Goal: Task Accomplishment & Management: Complete application form

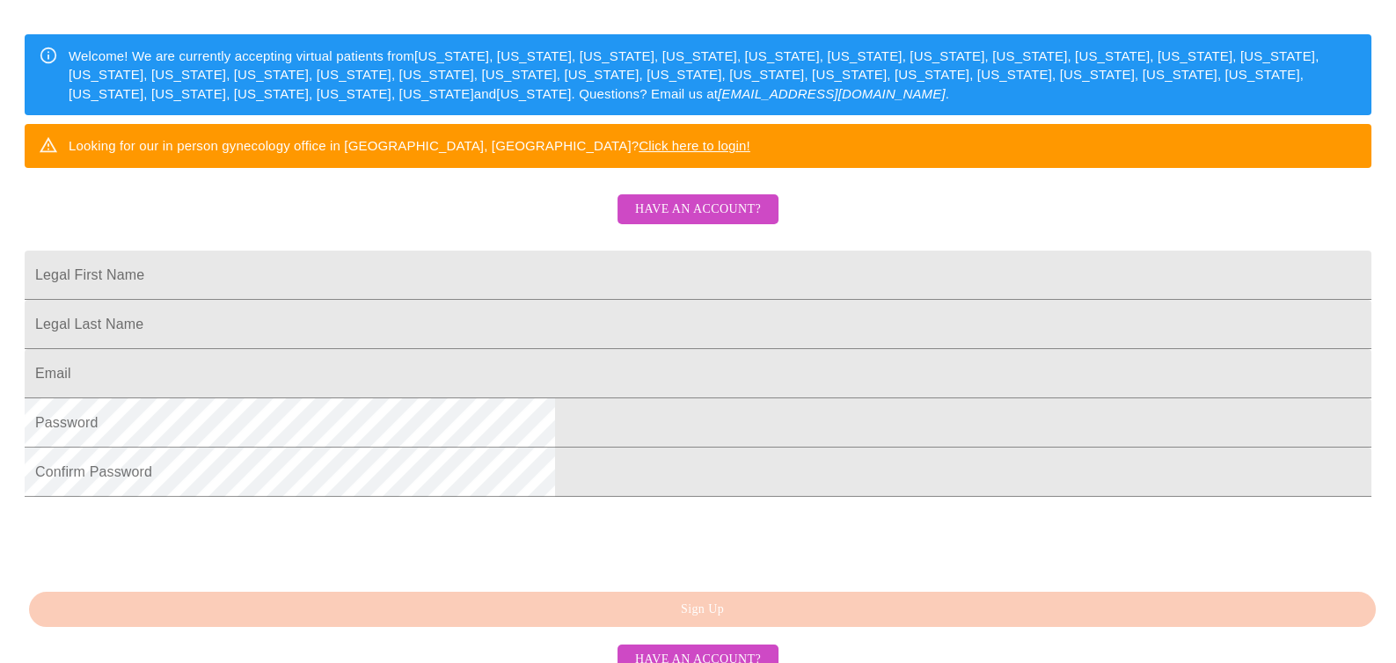
scroll to position [263, 0]
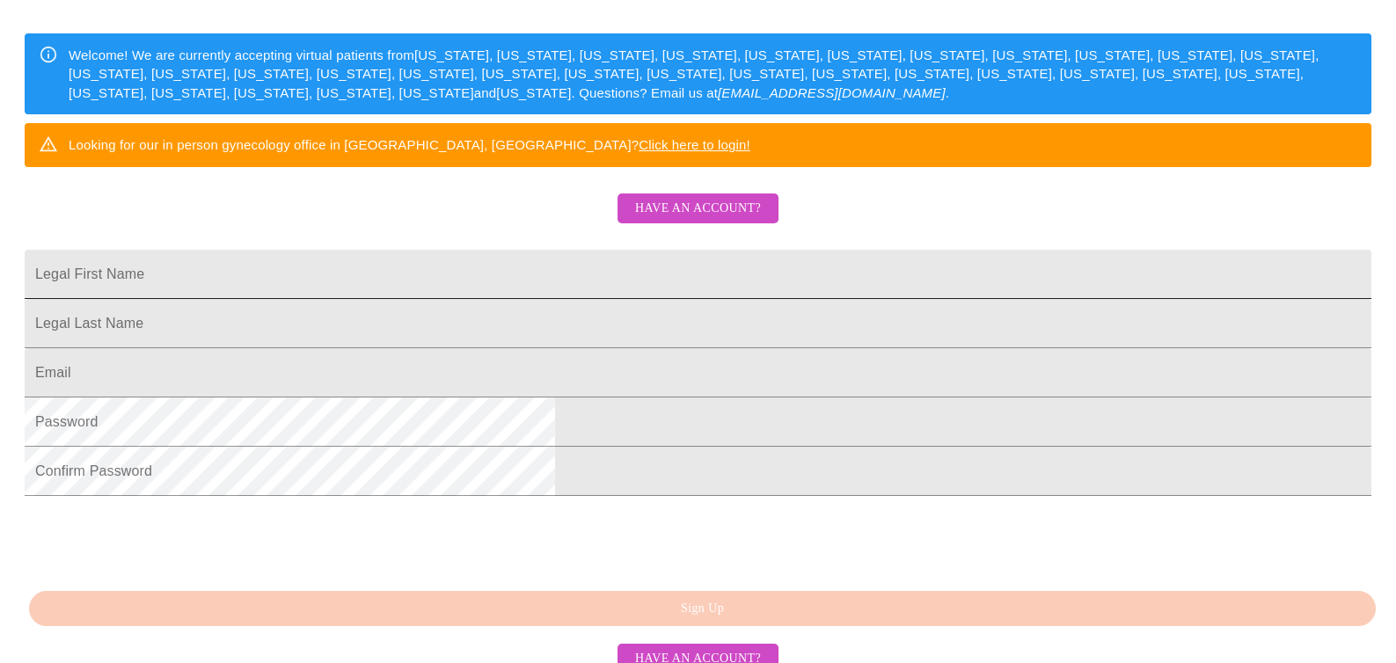
click at [631, 299] on input "Legal First Name" at bounding box center [698, 274] width 1347 height 49
type input "[PERSON_NAME]"
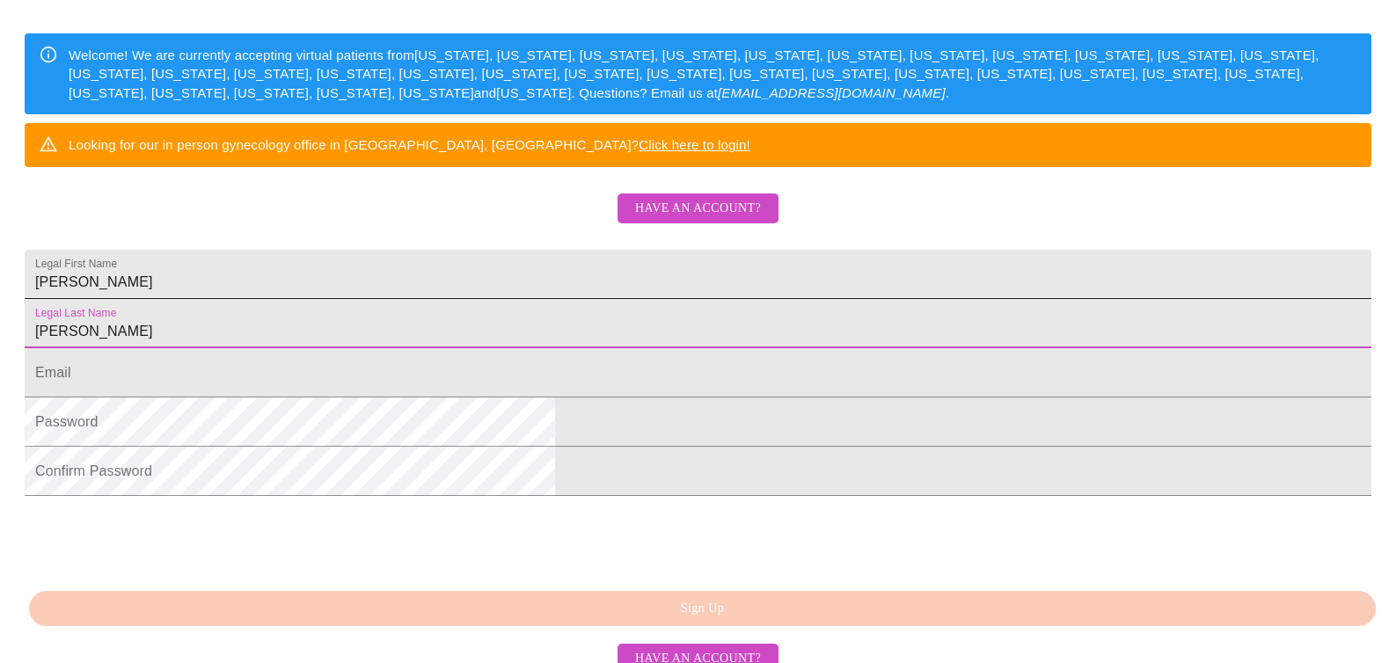
type input "[PERSON_NAME]"
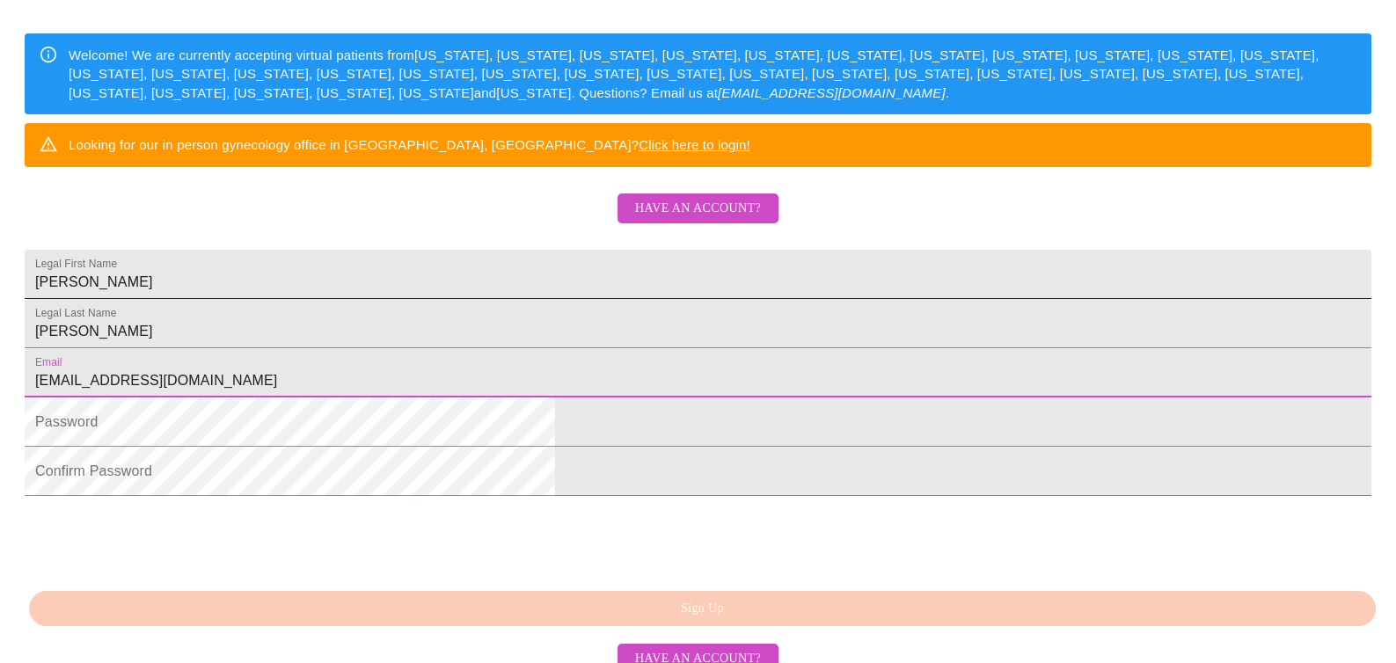
type input "[EMAIL_ADDRESS][DOMAIN_NAME]"
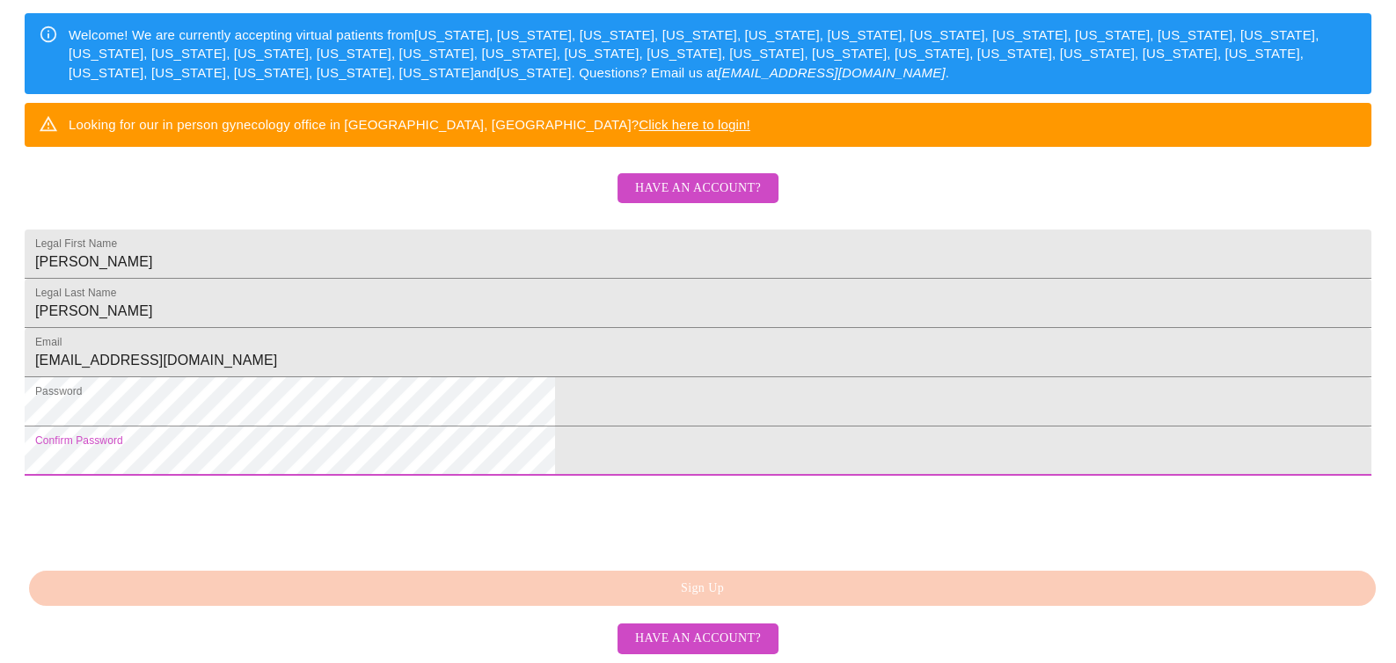
scroll to position [418, 0]
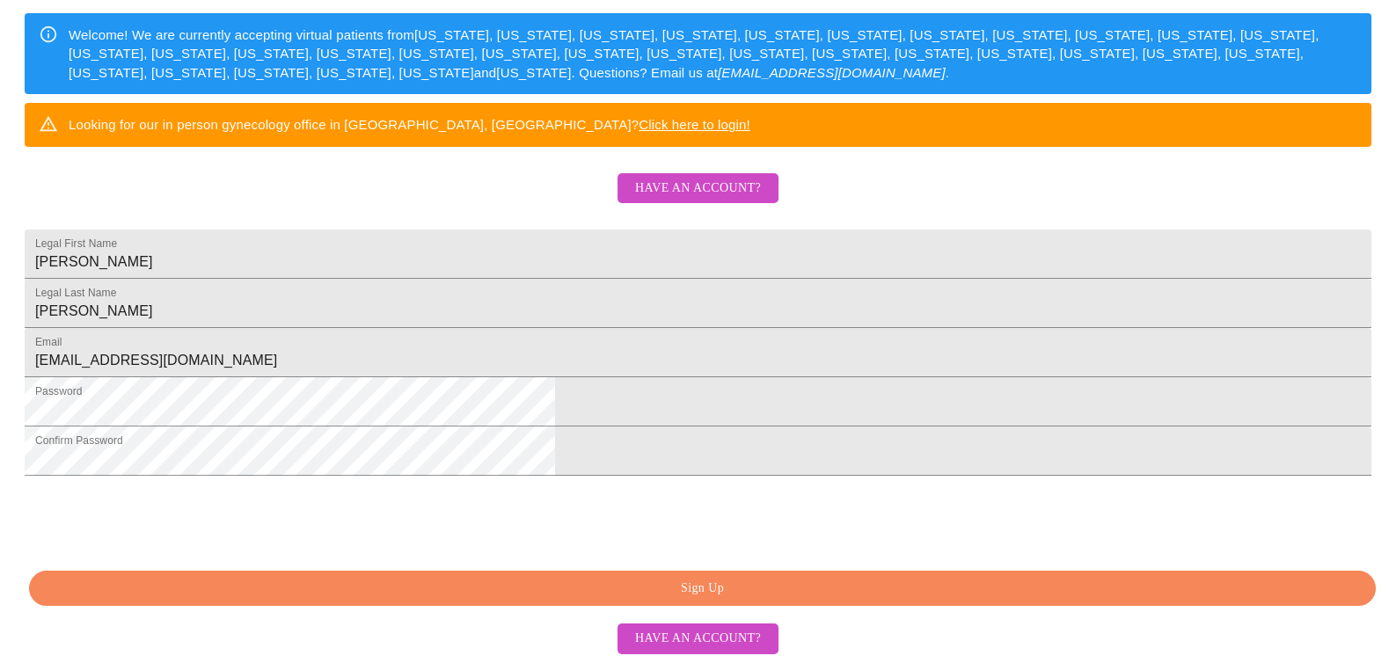
click at [706, 588] on span "Sign Up" at bounding box center [702, 589] width 1306 height 22
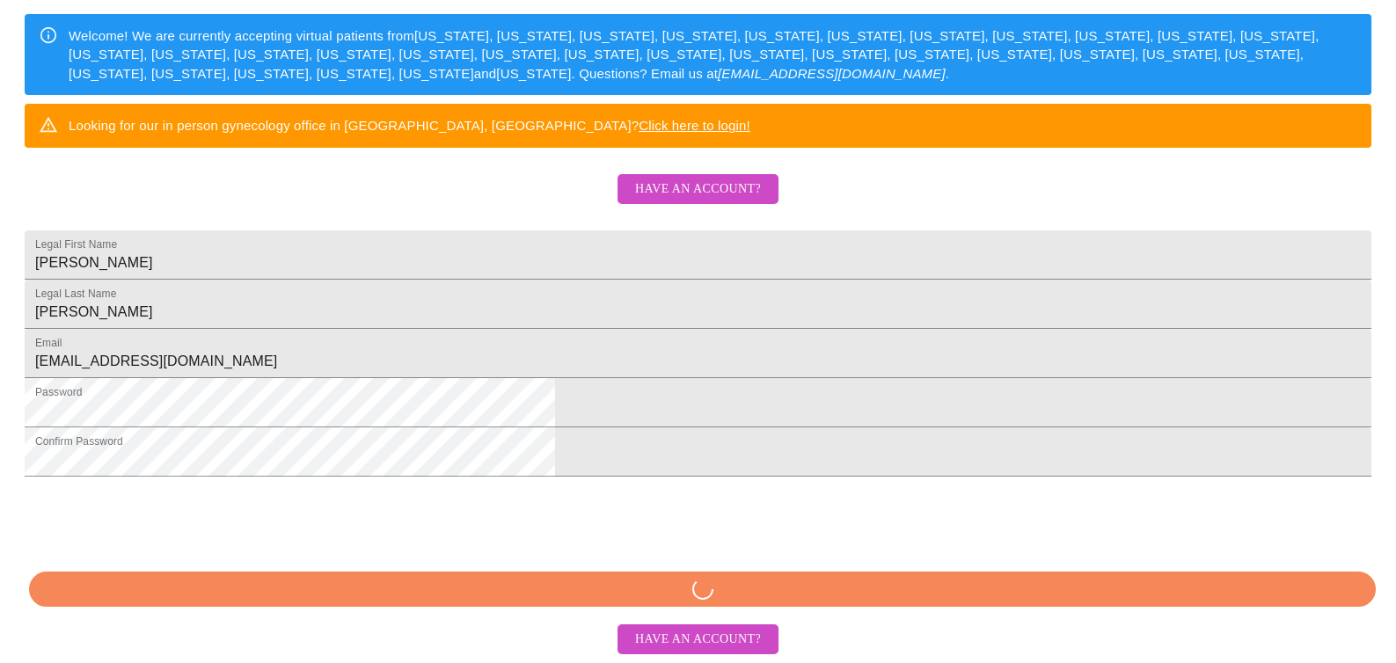
scroll to position [417, 0]
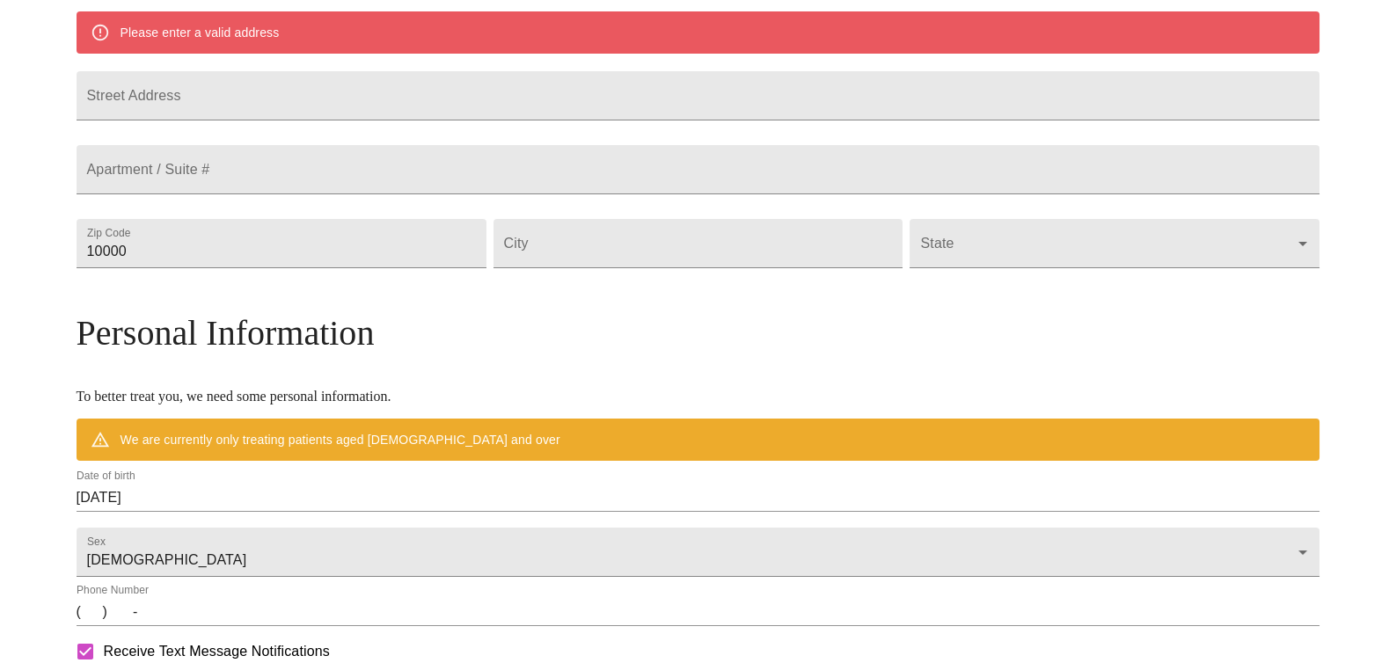
scroll to position [349, 0]
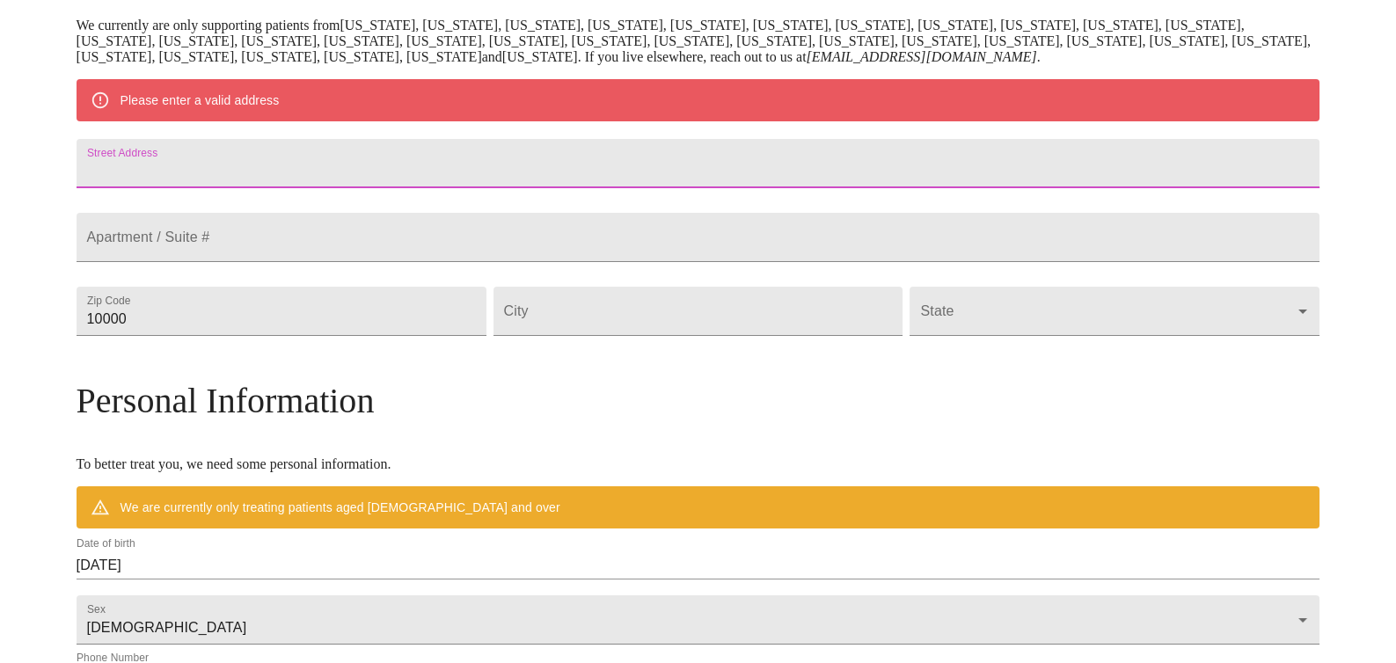
click at [427, 165] on input "Street Address" at bounding box center [699, 163] width 1244 height 49
type input "[STREET_ADDRESS]"
type input "31023"
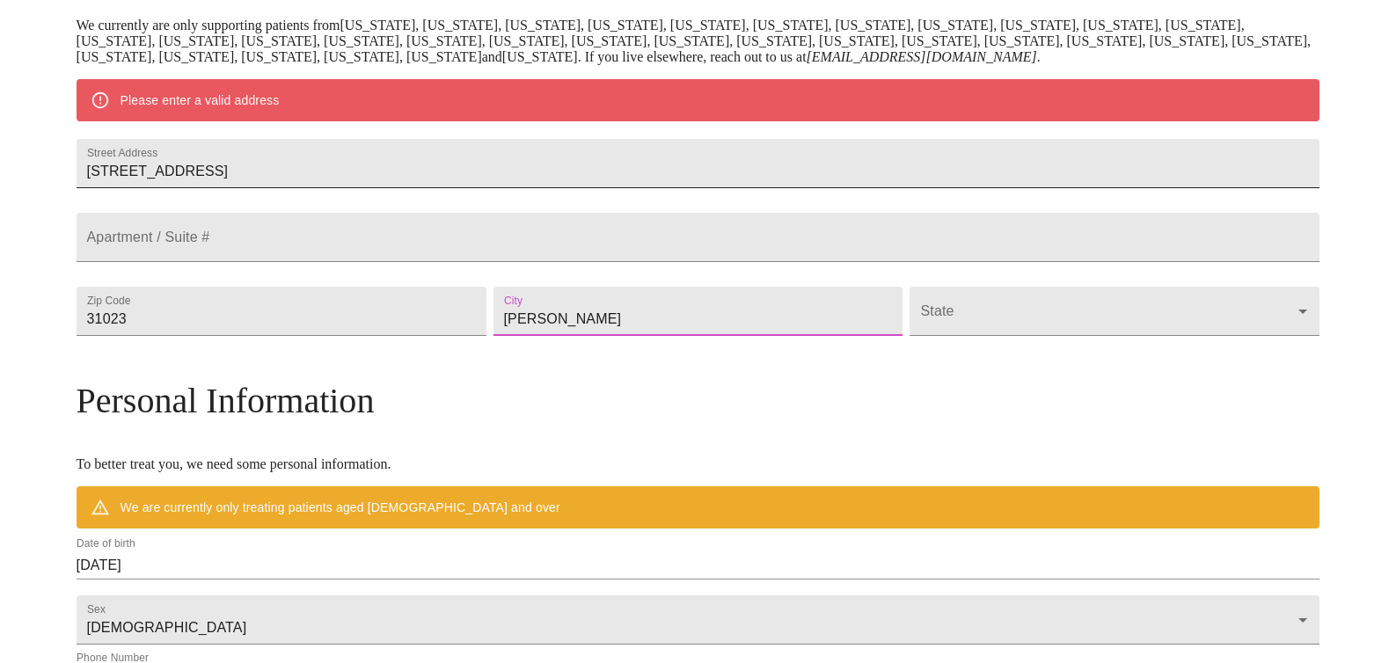
type input "[PERSON_NAME]"
click at [925, 351] on body "MyMenopauseRx Welcome to MyMenopauseRx Since it's your first time here, you'll …" at bounding box center [698, 343] width 1382 height 1371
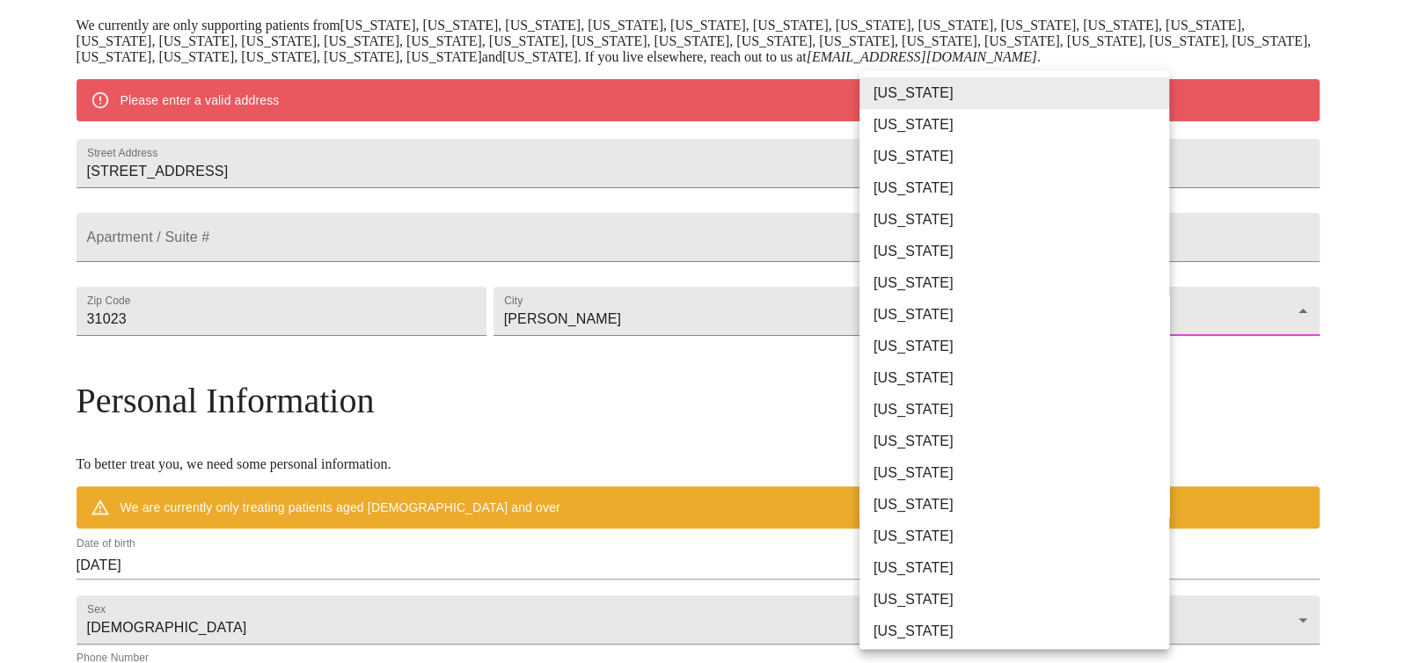
click at [917, 372] on li "[US_STATE]" at bounding box center [1021, 378] width 325 height 32
type input "[US_STATE]"
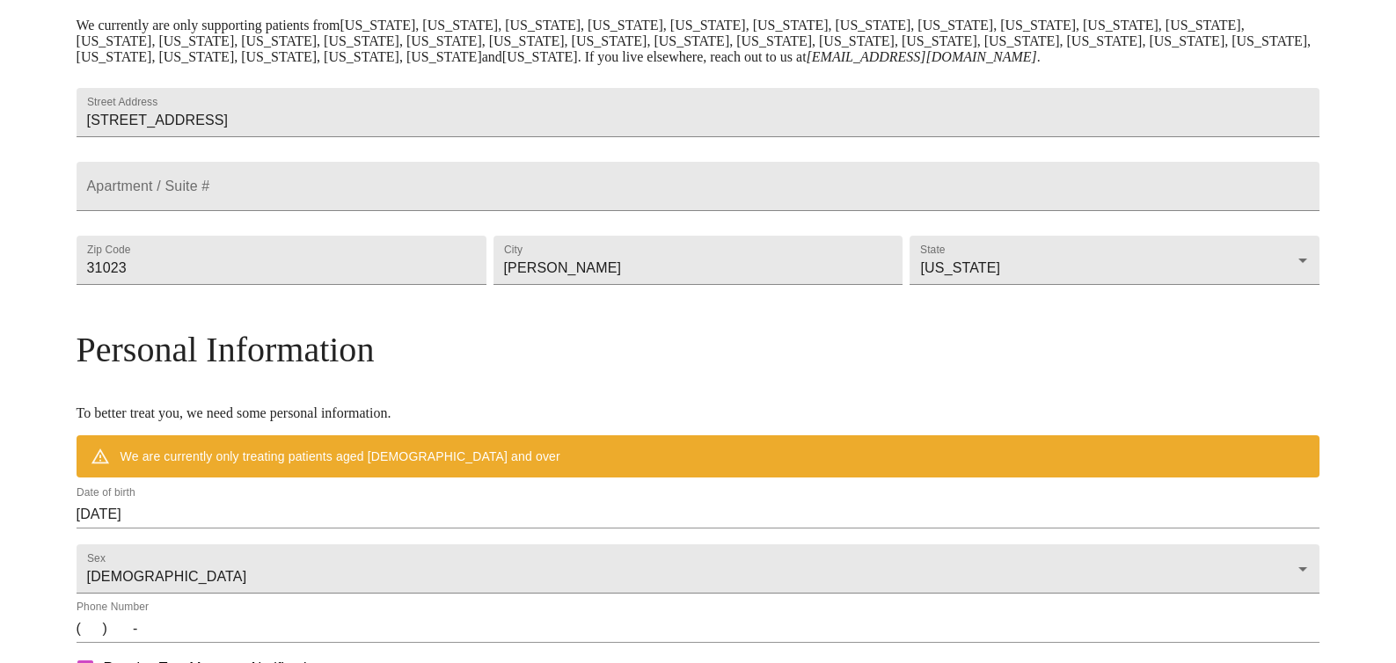
click at [172, 420] on div "MyMenopauseRx Welcome to MyMenopauseRx Since it's your first time here, you'll …" at bounding box center [699, 318] width 1244 height 1320
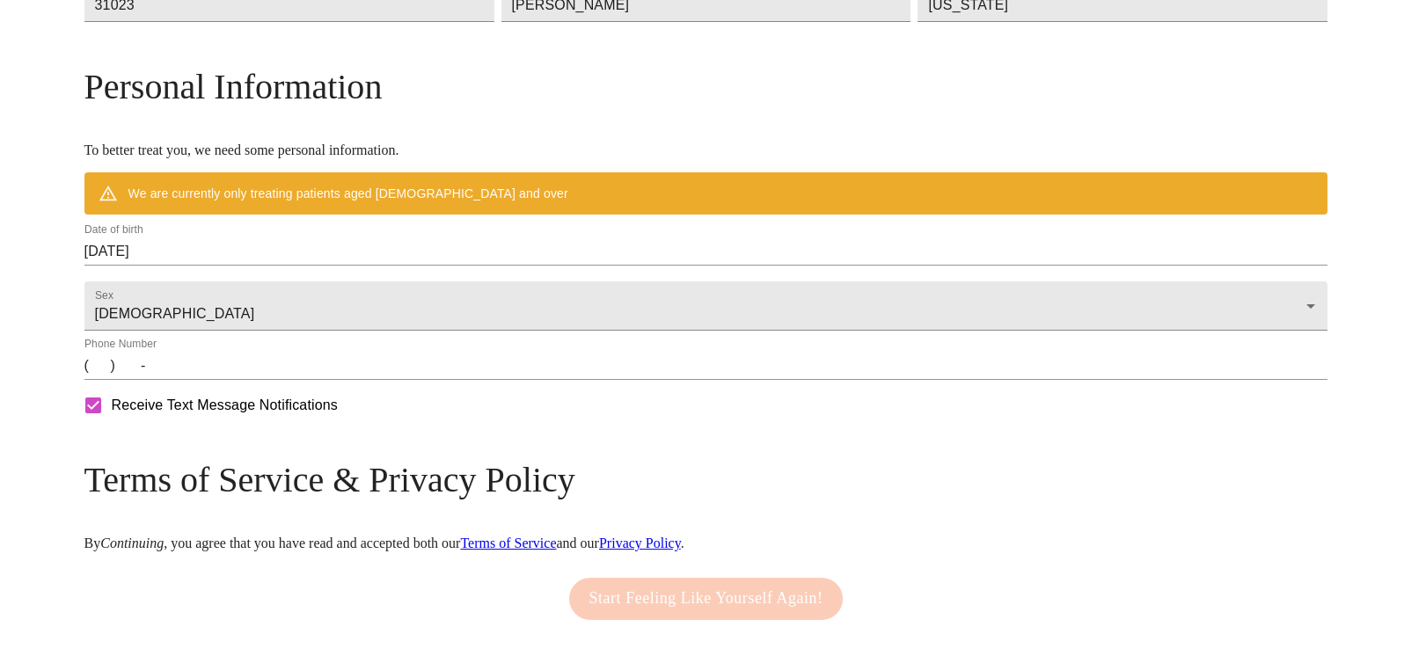
scroll to position [613, 0]
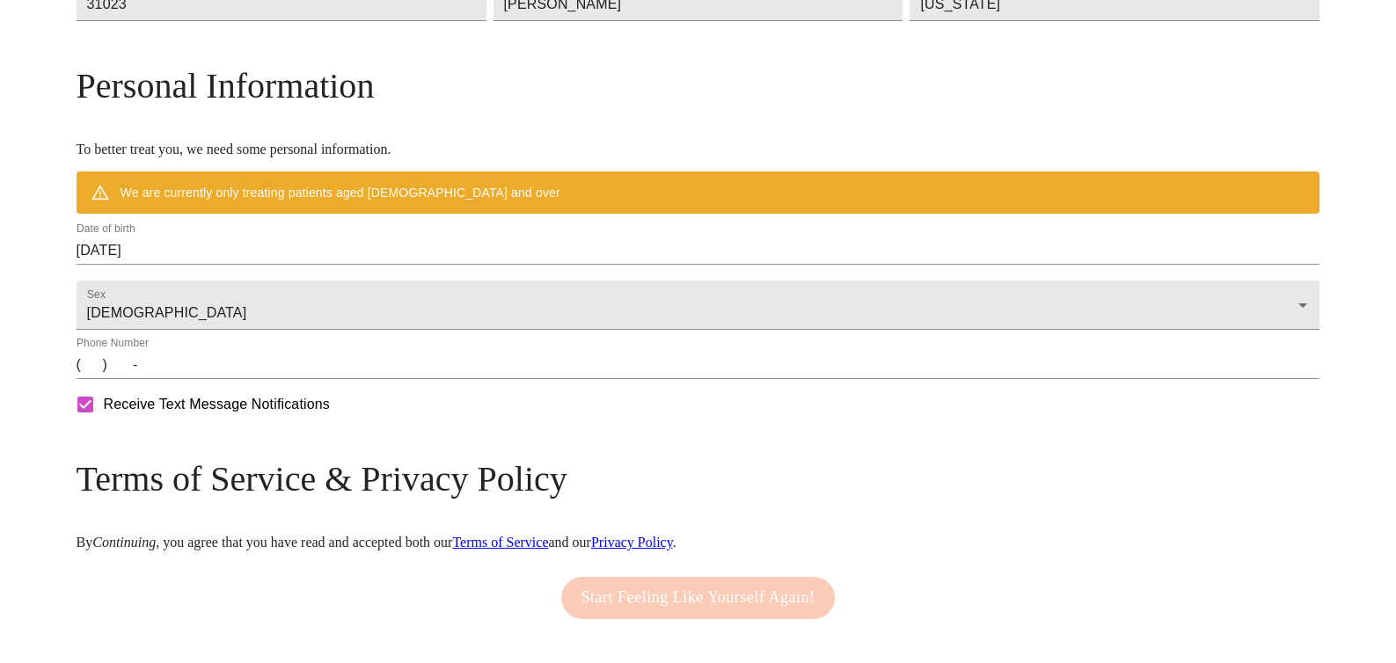
click at [330, 265] on input "[DATE]" at bounding box center [699, 251] width 1244 height 28
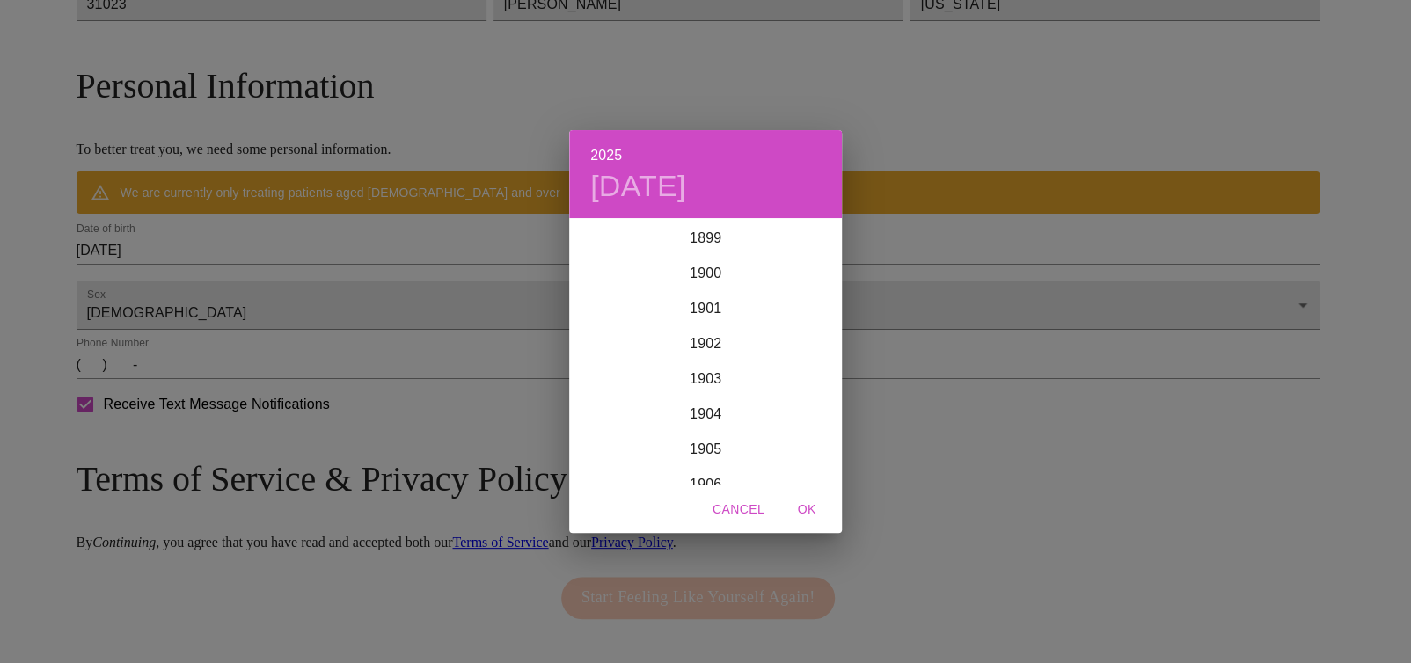
scroll to position [4326, 0]
click at [330, 287] on div "2025 [DATE] 1900 1901 1902 1903 1904 1905 1906 1907 1908 1909 1910 1911 1912 19…" at bounding box center [705, 331] width 1411 height 663
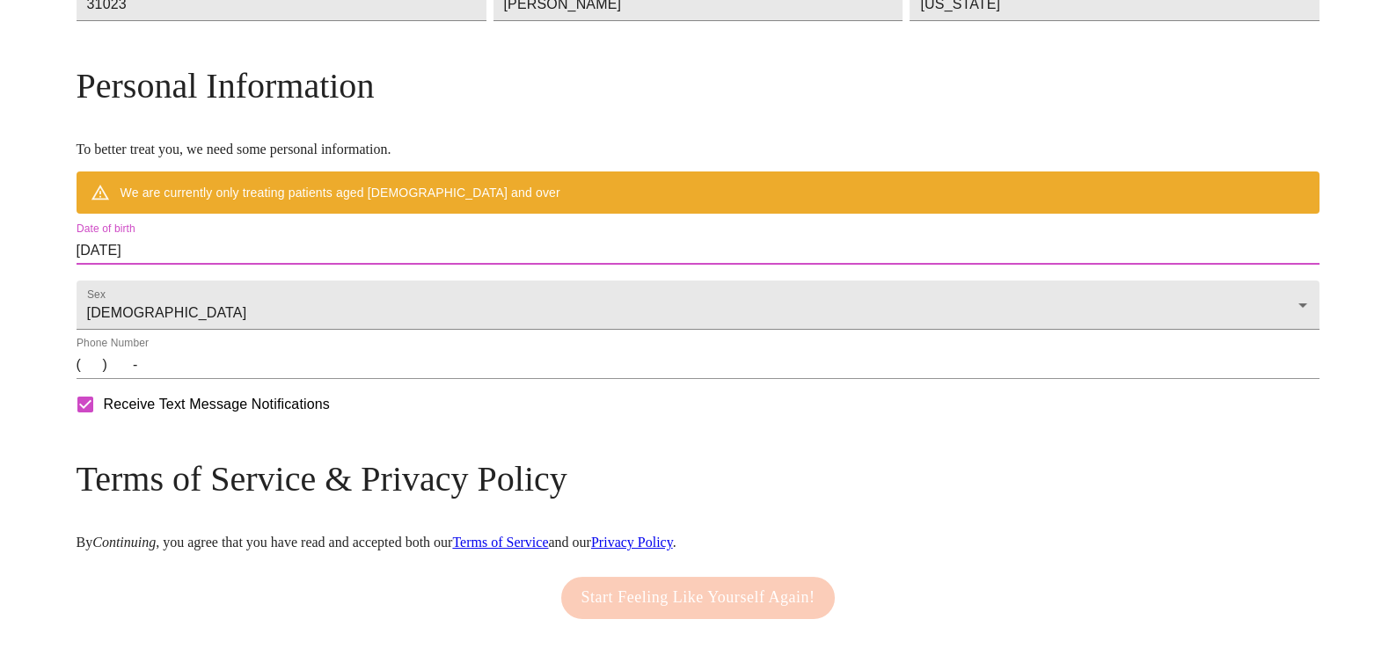
click at [330, 265] on input "[DATE]" at bounding box center [699, 251] width 1244 height 28
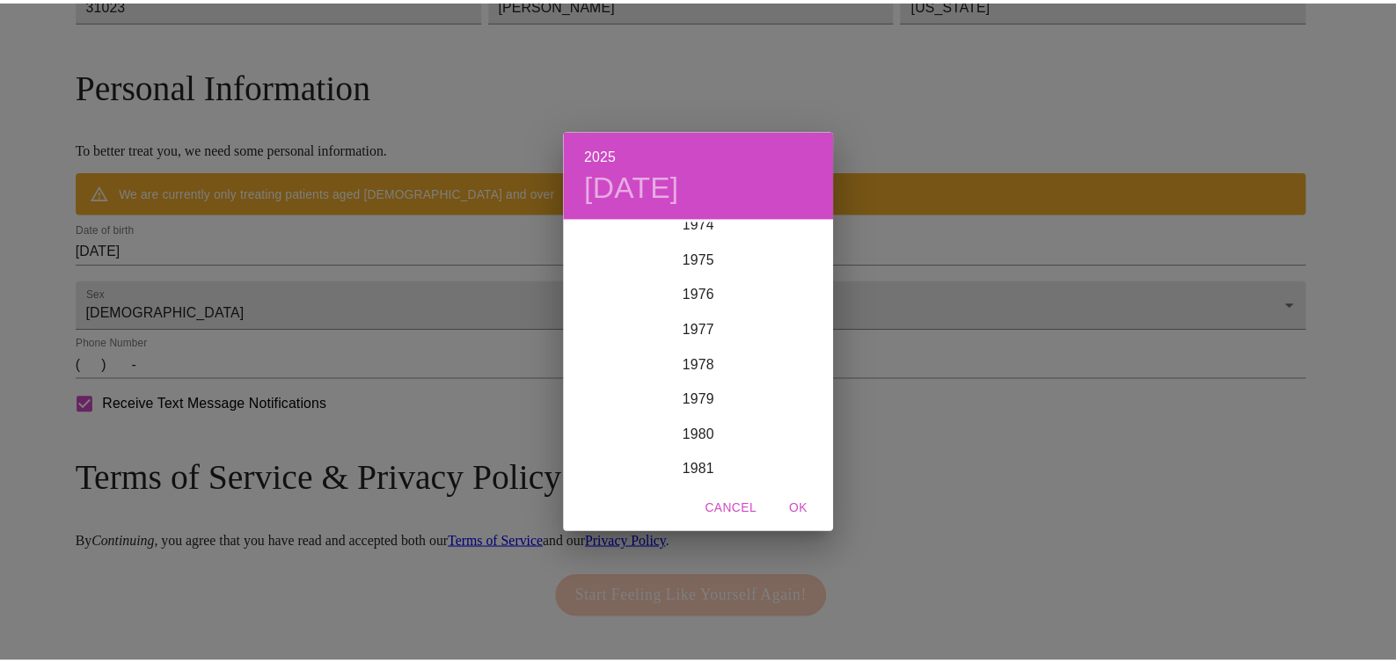
scroll to position [2655, 0]
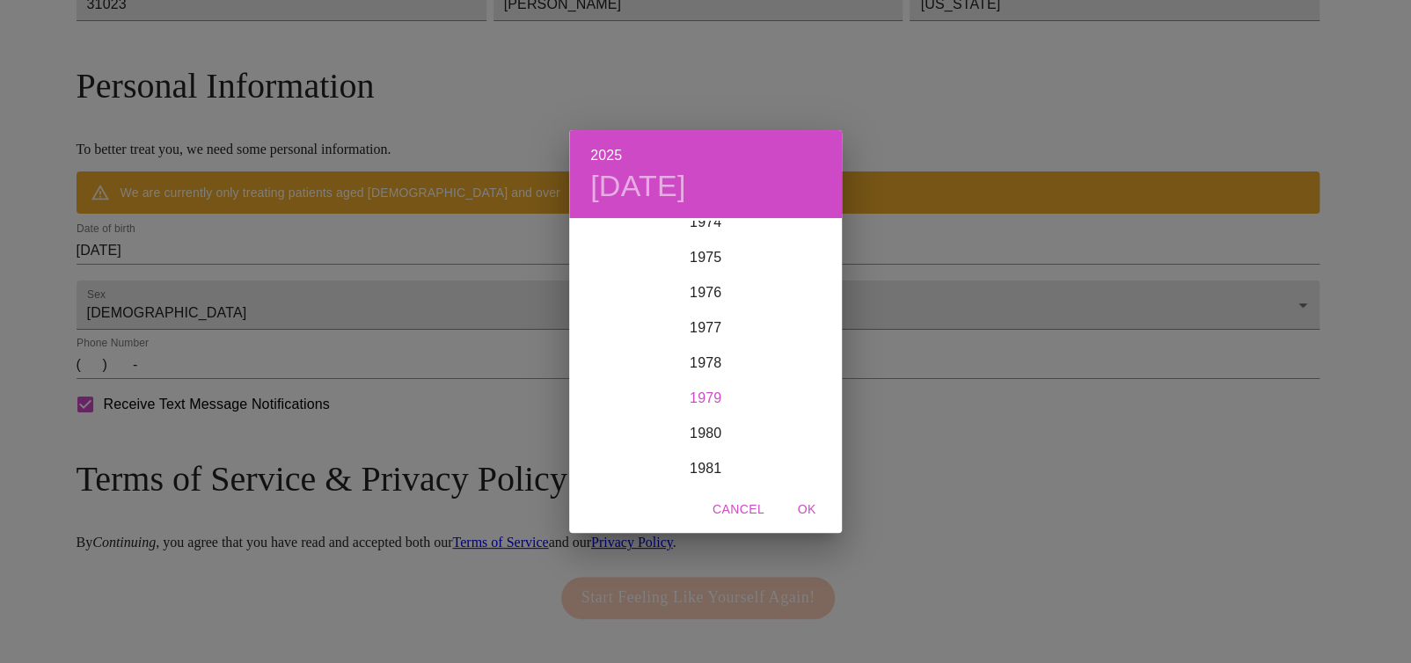
click at [686, 394] on div "1979" at bounding box center [705, 398] width 273 height 35
click at [626, 388] on div "[DATE]" at bounding box center [614, 386] width 91 height 66
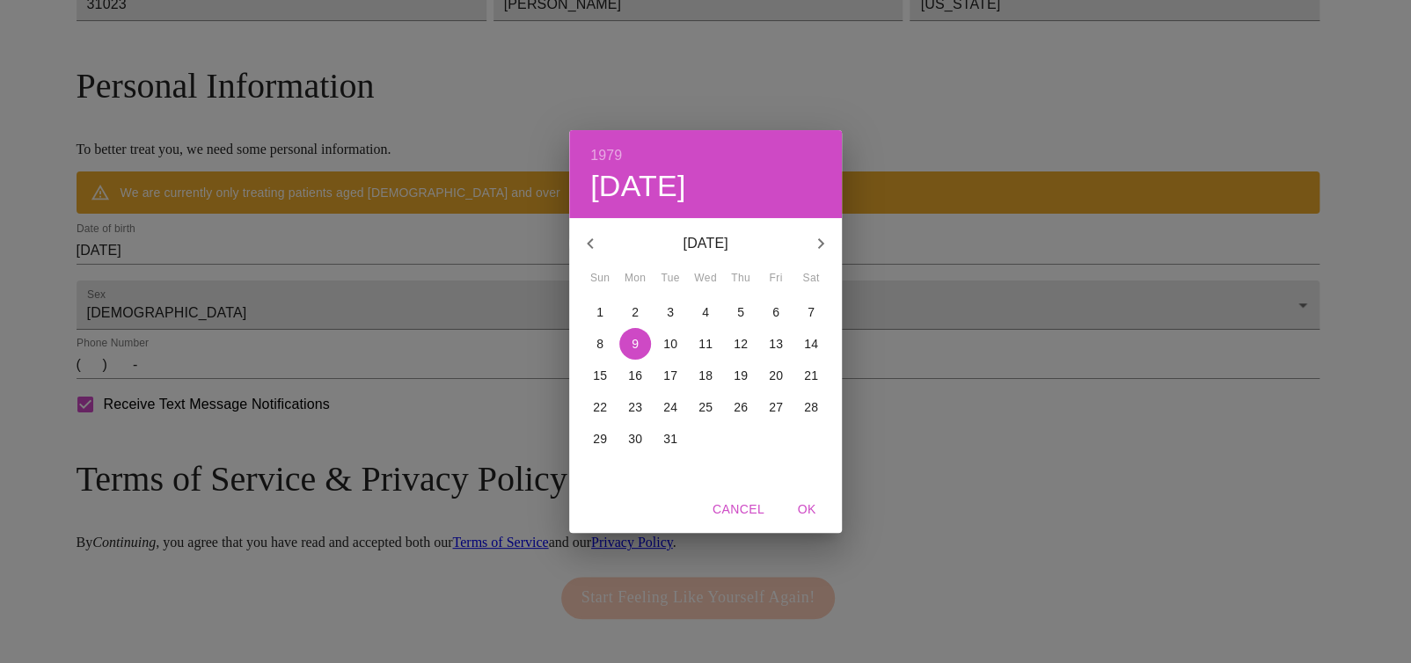
click at [606, 370] on p "15" at bounding box center [600, 376] width 14 height 18
click at [810, 501] on span "OK" at bounding box center [807, 510] width 42 height 22
type input "[DATE]"
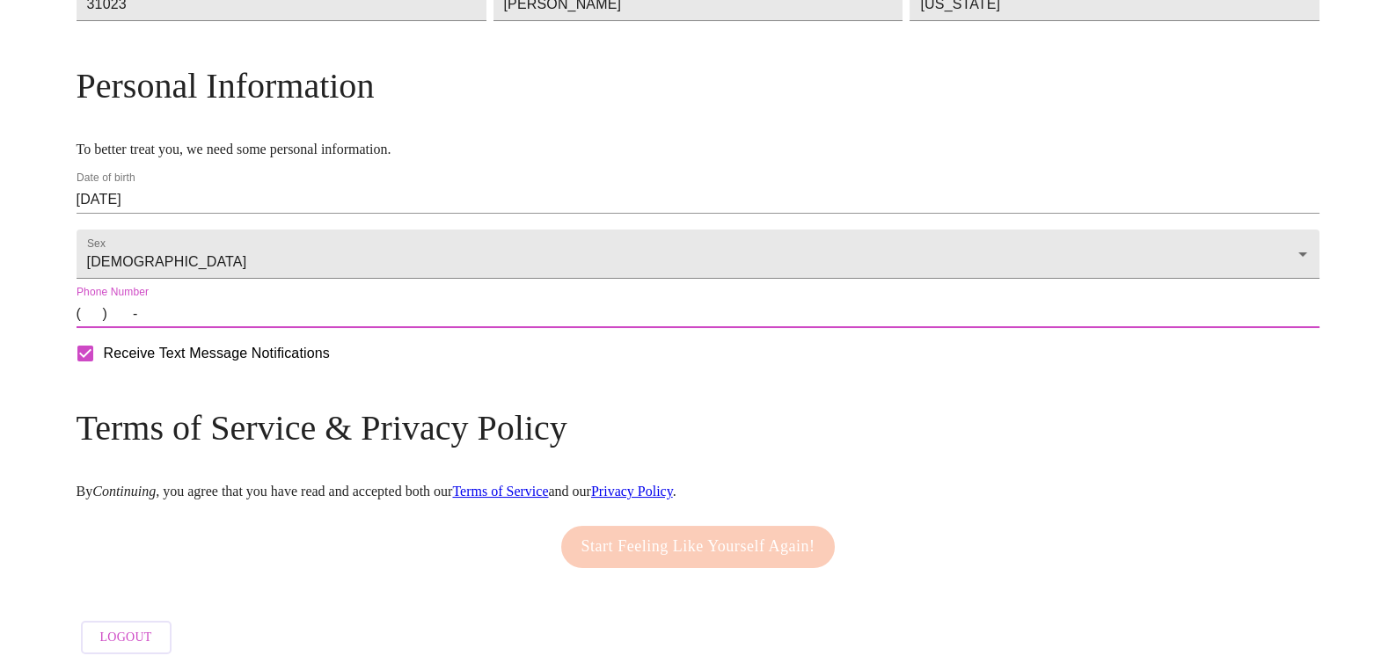
click at [235, 328] on input "(   )    -" at bounding box center [699, 314] width 1244 height 28
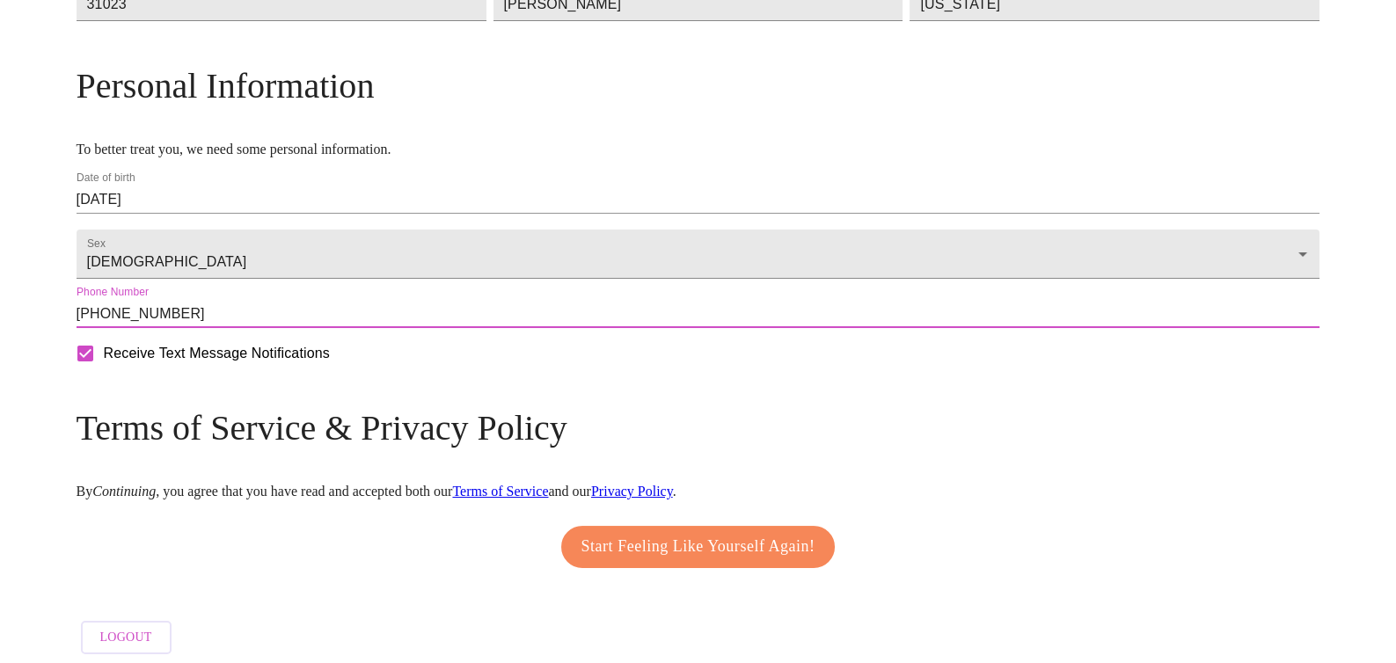
type input "[PHONE_NUMBER]"
click at [702, 561] on span "Start Feeling Like Yourself Again!" at bounding box center [698, 547] width 234 height 28
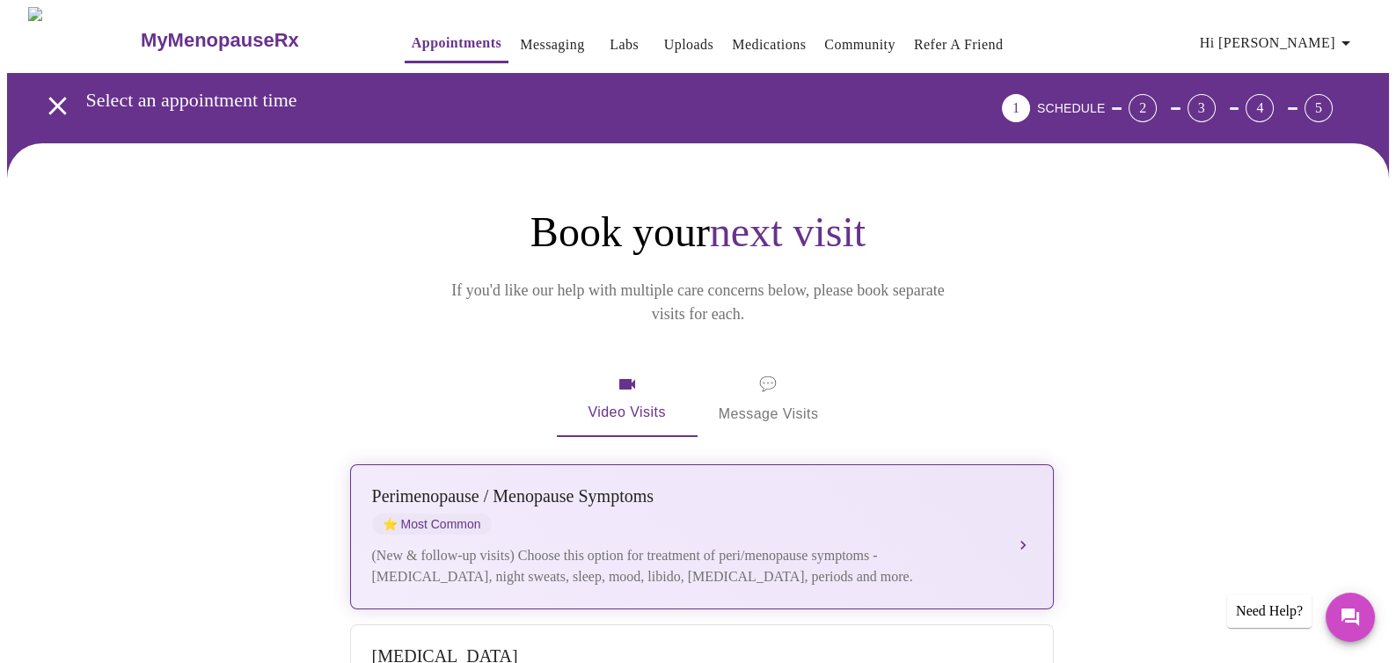
click at [590, 486] on div "[MEDICAL_DATA] / Menopause Symptoms ⭐ Most Common" at bounding box center [684, 510] width 625 height 48
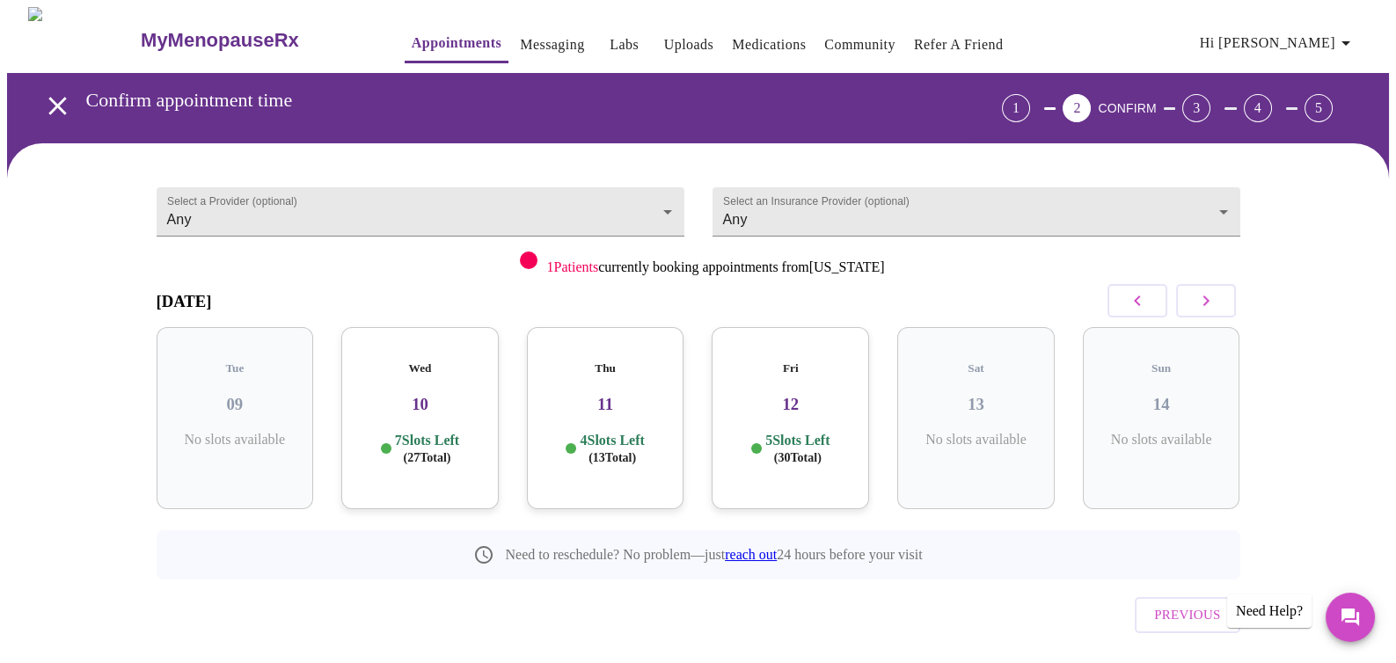
click at [612, 395] on h3 "11" at bounding box center [605, 404] width 129 height 19
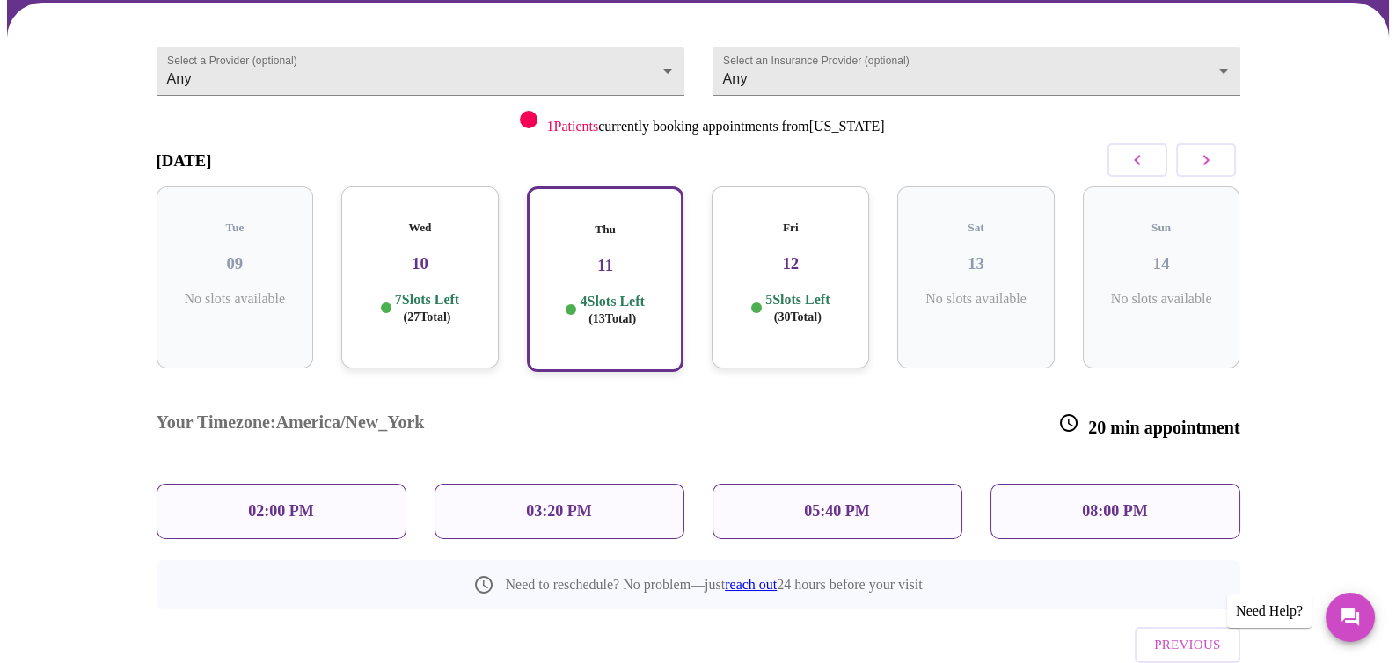
scroll to position [169, 0]
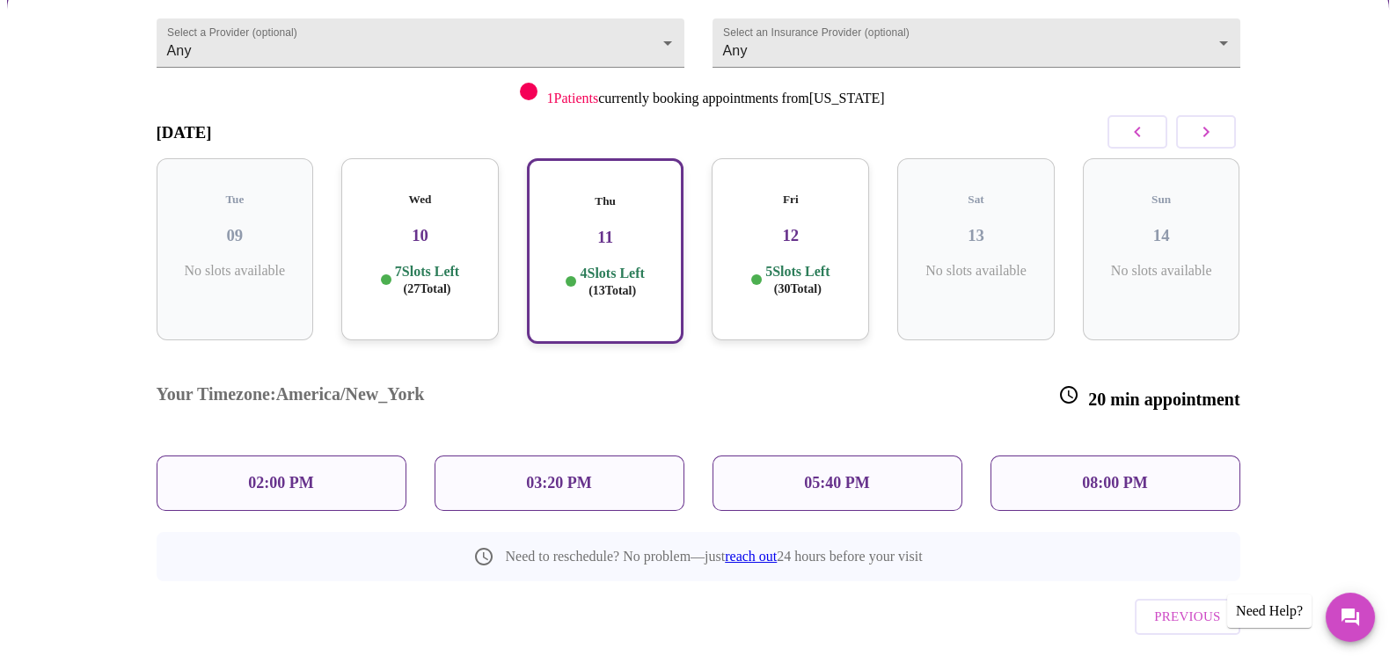
click at [819, 474] on p "05:40 PM" at bounding box center [836, 483] width 65 height 18
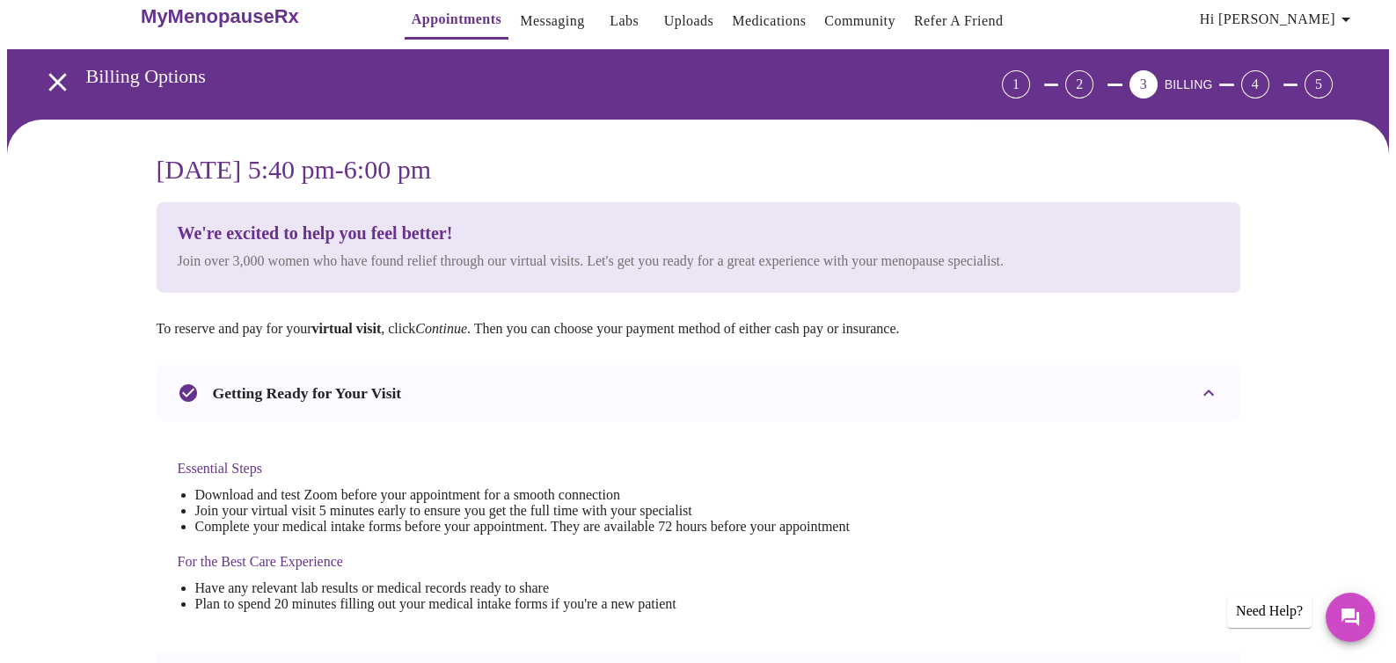
scroll to position [0, 0]
